Goal: Information Seeking & Learning: Learn about a topic

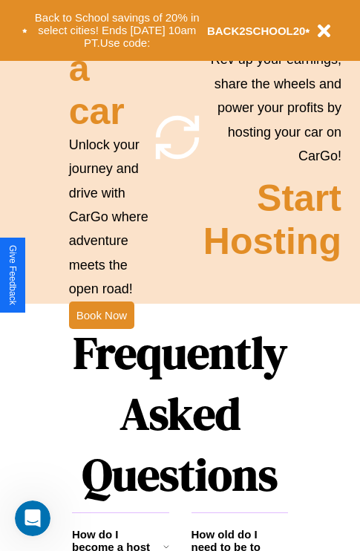
scroll to position [1798, 0]
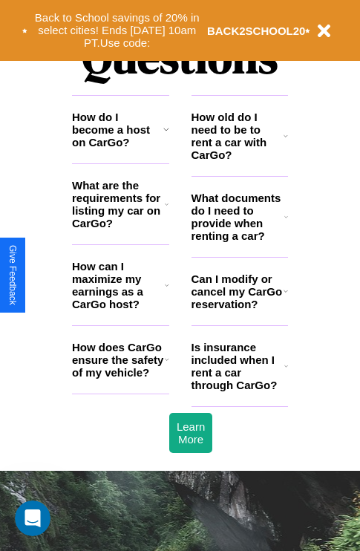
click at [165, 135] on icon at bounding box center [166, 129] width 6 height 12
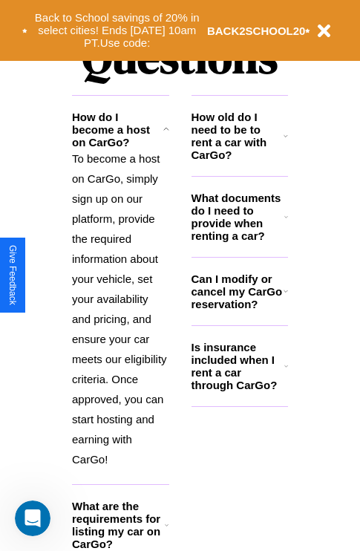
click at [286, 142] on icon at bounding box center [285, 136] width 4 height 12
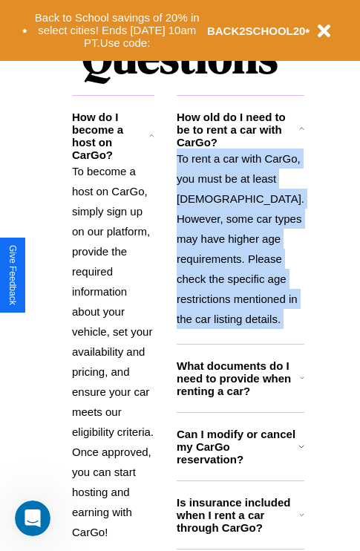
scroll to position [1939, 0]
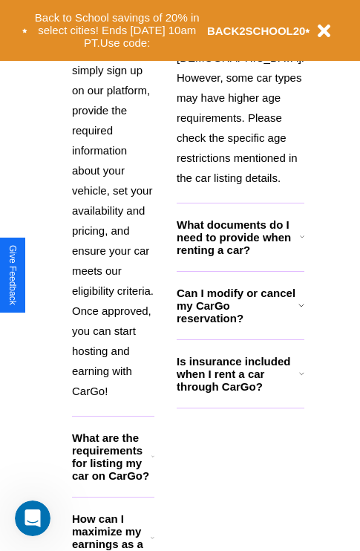
click at [239, 393] on h3 "Is insurance included when I rent a car through CarGo?" at bounding box center [238, 374] width 122 height 38
click at [239, 160] on p "To rent a car with CarGo, you must be at least [DEMOGRAPHIC_DATA]. However, som…" at bounding box center [241, 97] width 128 height 180
click at [154, 531] on icon at bounding box center [153, 537] width 4 height 12
